Goal: Find specific page/section: Find specific page/section

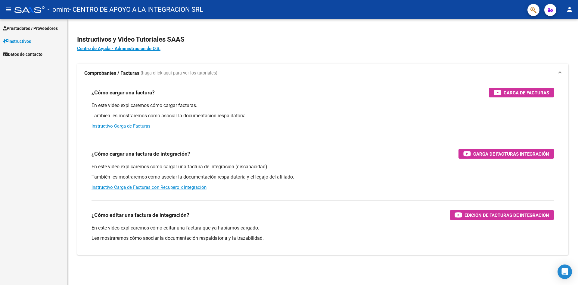
click at [16, 27] on span "Prestadores / Proveedores" at bounding box center [30, 28] width 55 height 7
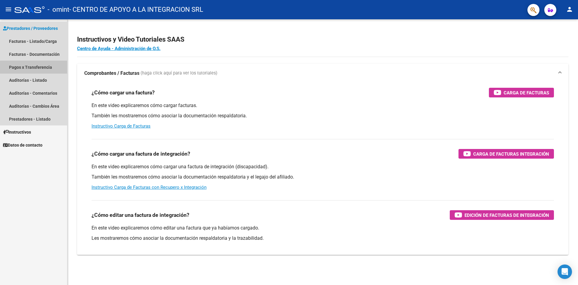
click at [44, 68] on link "Pagos x Transferencia" at bounding box center [33, 67] width 67 height 13
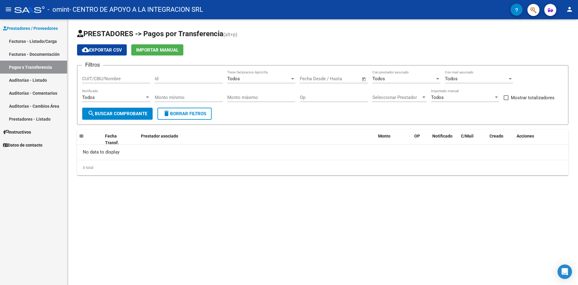
click at [98, 113] on span "search Buscar Comprobante" at bounding box center [118, 113] width 60 height 5
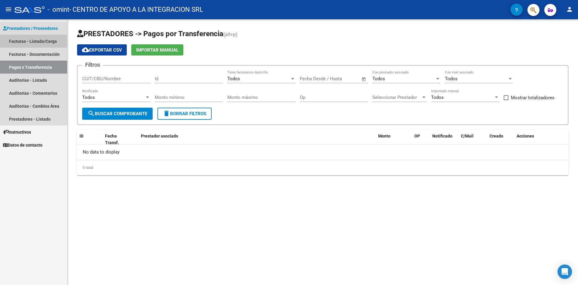
click at [40, 38] on link "Facturas - Listado/Carga" at bounding box center [33, 41] width 67 height 13
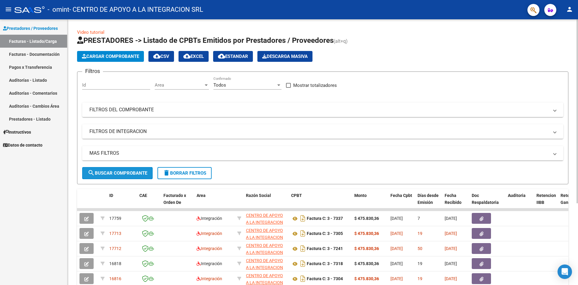
click at [132, 173] on span "search Buscar Comprobante" at bounding box center [118, 172] width 60 height 5
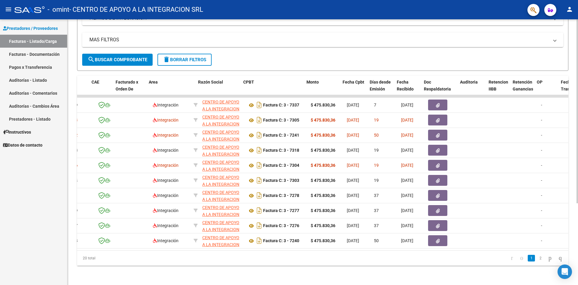
scroll to position [0, 48]
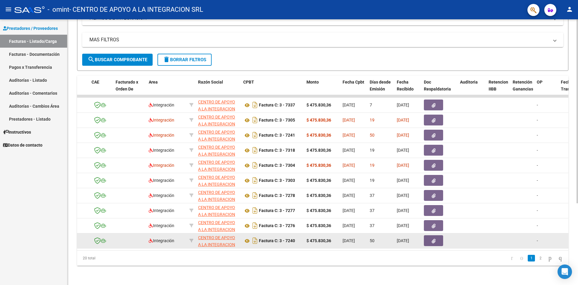
drag, startPoint x: 117, startPoint y: 239, endPoint x: 138, endPoint y: 237, distance: 20.2
click at [138, 237] on datatable-body-cell at bounding box center [129, 240] width 33 height 15
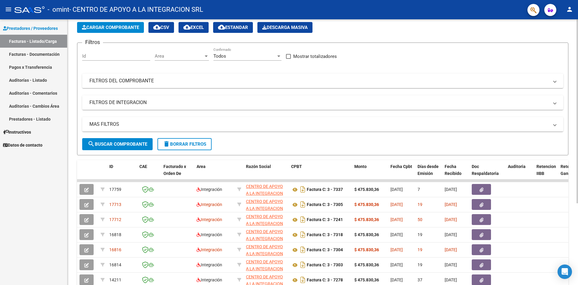
scroll to position [30, 0]
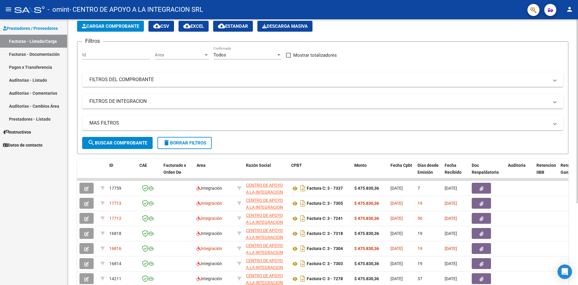
click at [138, 78] on mat-panel-title "FILTROS DEL COMPROBANTE" at bounding box center [318, 79] width 459 height 7
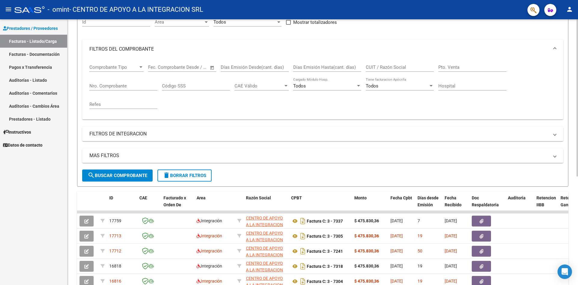
scroll to position [63, 0]
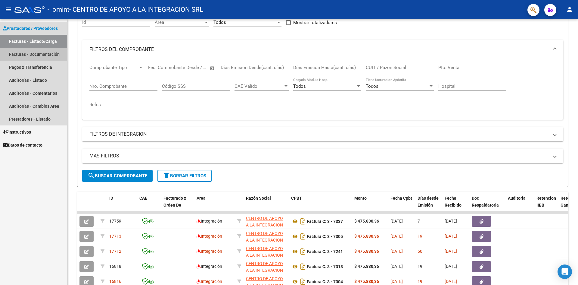
click at [44, 52] on link "Facturas - Documentación" at bounding box center [33, 54] width 67 height 13
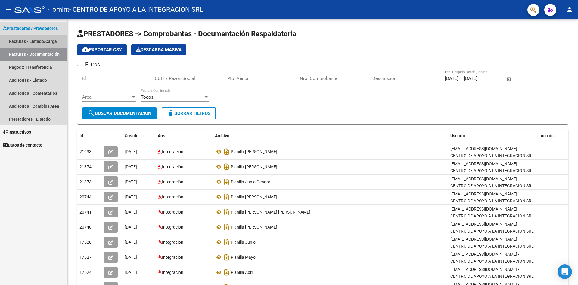
click at [42, 44] on link "Facturas - Listado/Carga" at bounding box center [33, 41] width 67 height 13
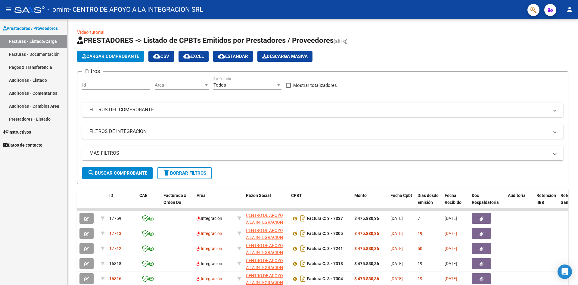
click at [12, 81] on link "Auditorías - Listado" at bounding box center [33, 79] width 67 height 13
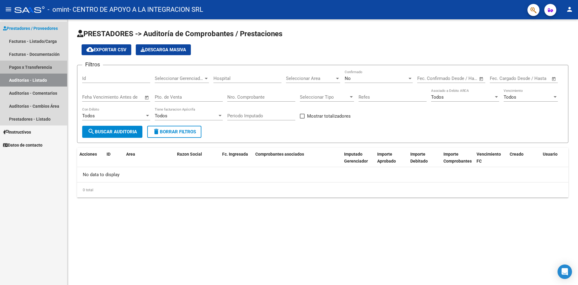
click at [40, 67] on link "Pagos x Transferencia" at bounding box center [33, 67] width 67 height 13
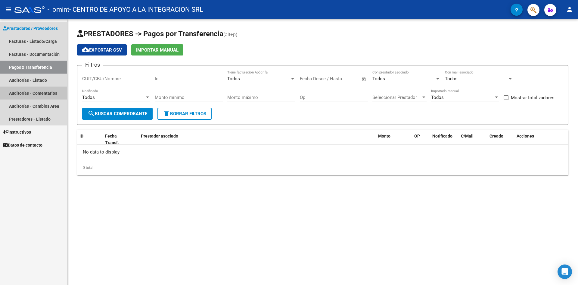
click at [32, 87] on link "Auditorías - Comentarios" at bounding box center [33, 92] width 67 height 13
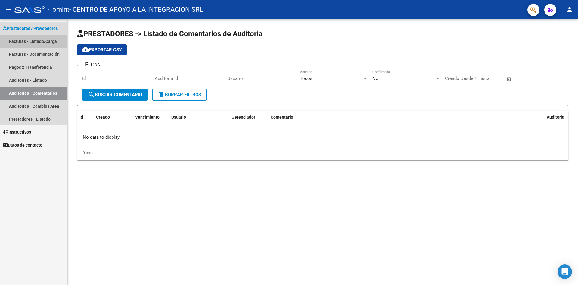
click at [29, 42] on link "Facturas - Listado/Carga" at bounding box center [33, 41] width 67 height 13
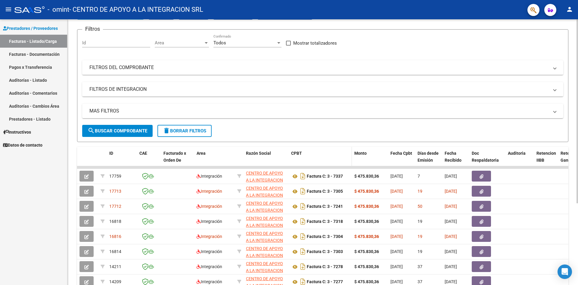
scroll to position [60, 0]
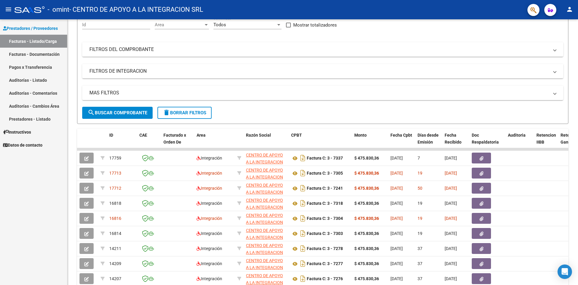
click at [529, 11] on button "button" at bounding box center [533, 10] width 12 height 12
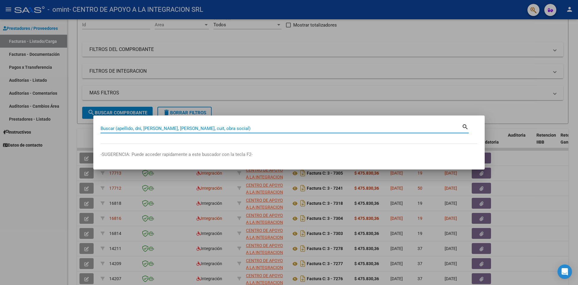
click at [516, 109] on div at bounding box center [289, 142] width 578 height 285
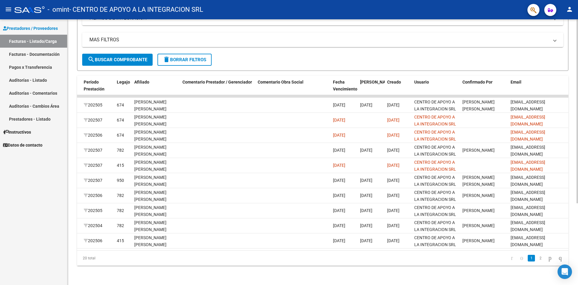
scroll to position [0, 767]
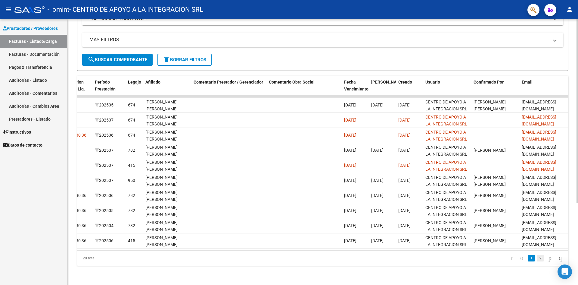
click at [537, 260] on link "2" at bounding box center [540, 257] width 7 height 7
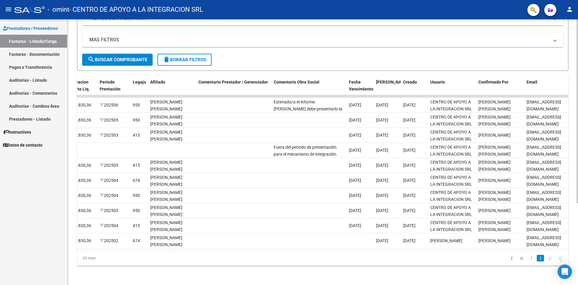
scroll to position [0, 778]
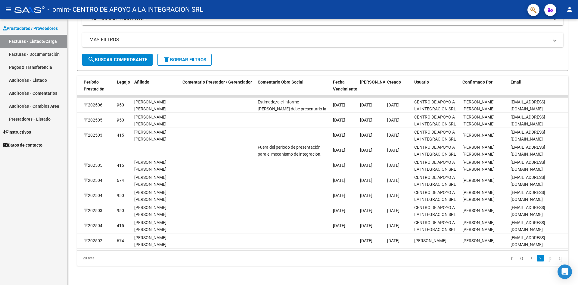
click at [369, 249] on div "ID CAE Facturado x Orden De Area Razón Social CPBT Monto Fecha Cpbt [PERSON_NAM…" at bounding box center [322, 171] width 491 height 190
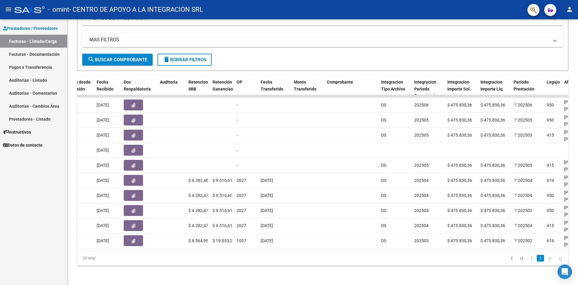
click at [119, 257] on div "20 total" at bounding box center [125, 257] width 97 height 15
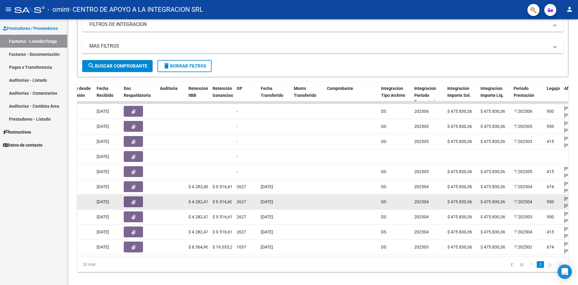
scroll to position [118, 0]
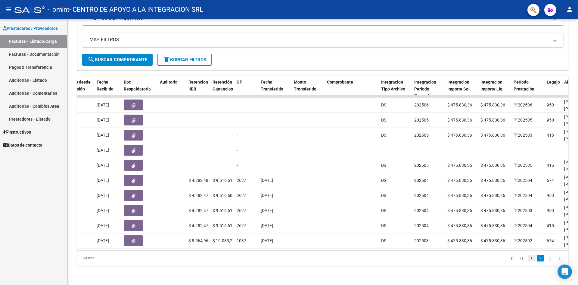
click at [528, 260] on link "1" at bounding box center [531, 257] width 7 height 7
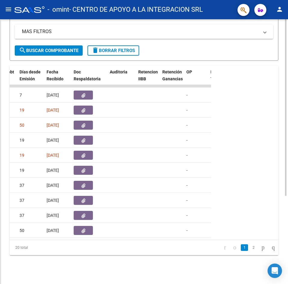
scroll to position [124, 0]
